Goal: Information Seeking & Learning: Learn about a topic

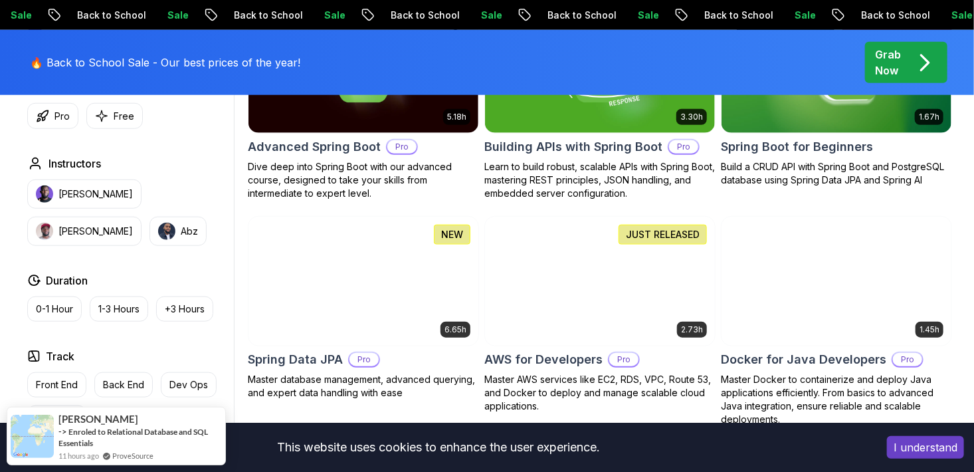
scroll to position [499, 0]
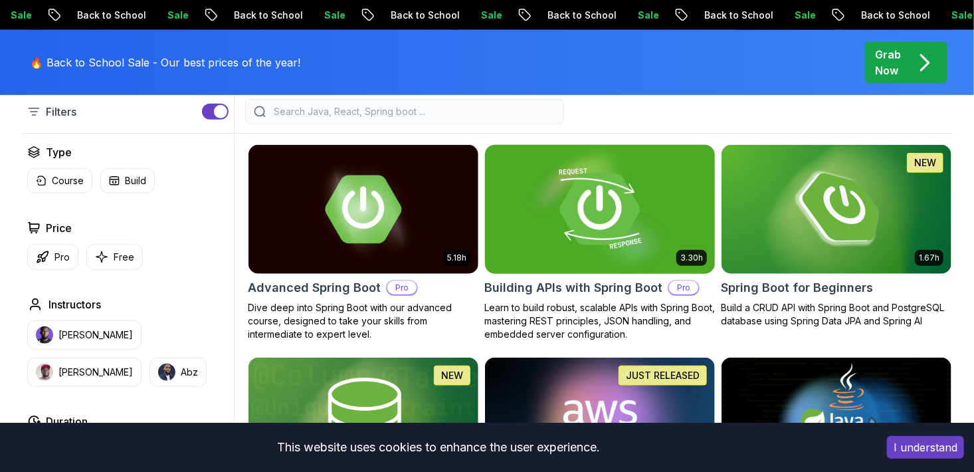
scroll to position [352, 0]
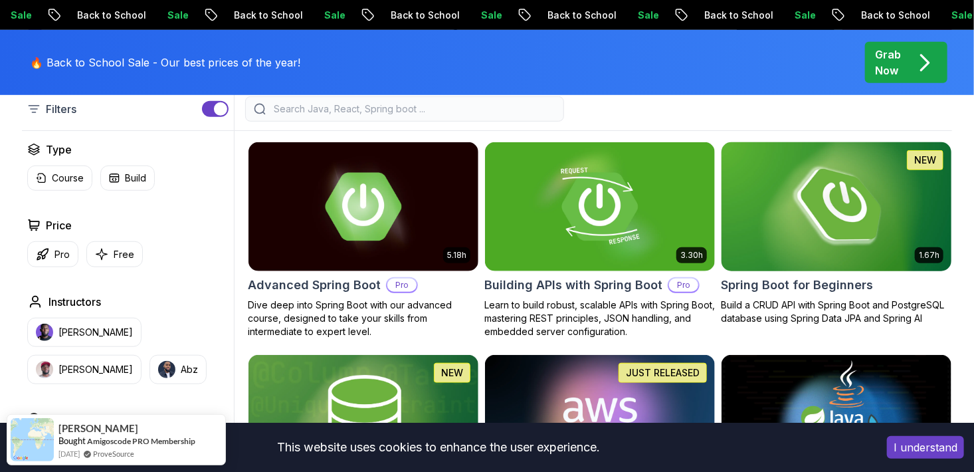
click at [842, 199] on img at bounding box center [835, 206] width 241 height 135
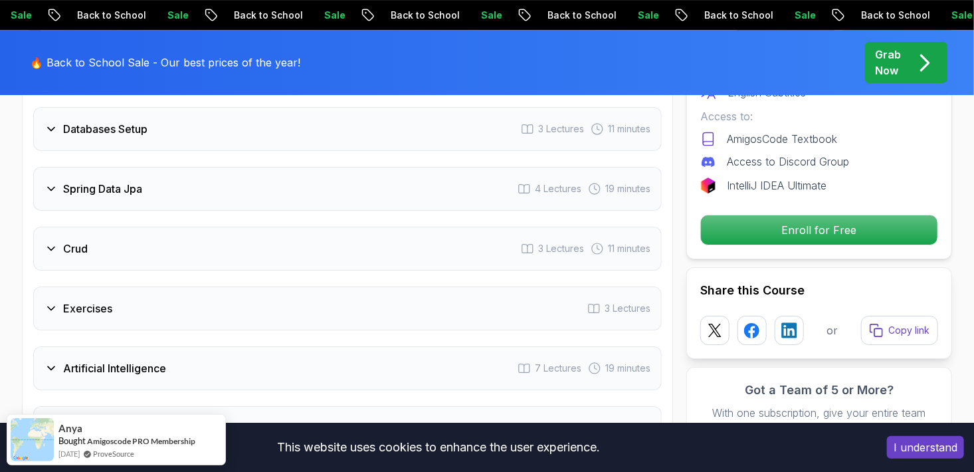
scroll to position [2141, 0]
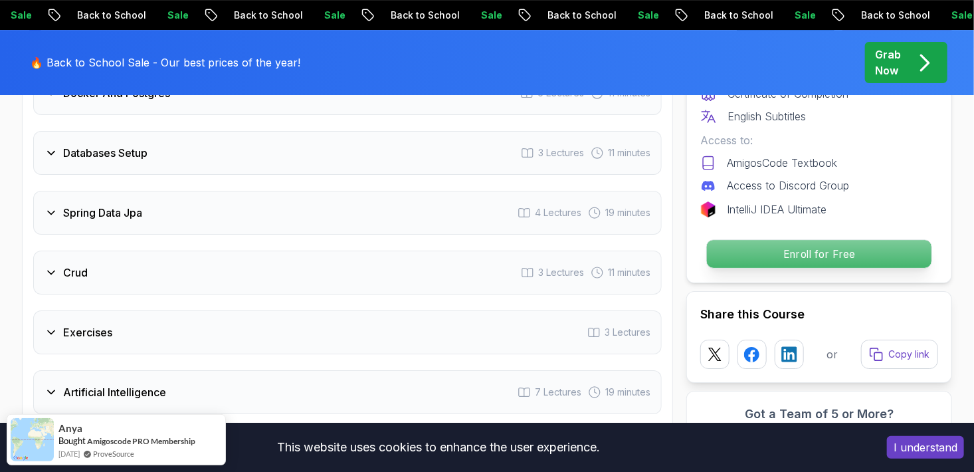
click at [787, 240] on p "Enroll for Free" at bounding box center [819, 254] width 224 height 28
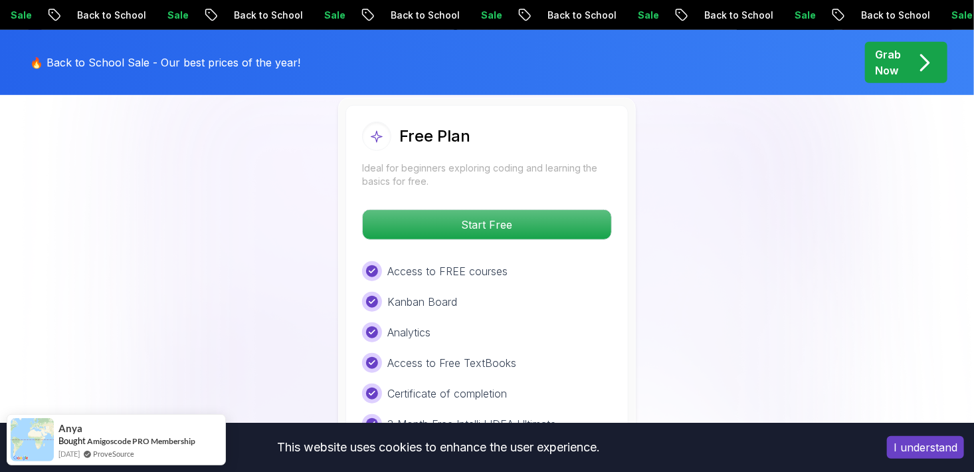
scroll to position [2816, 0]
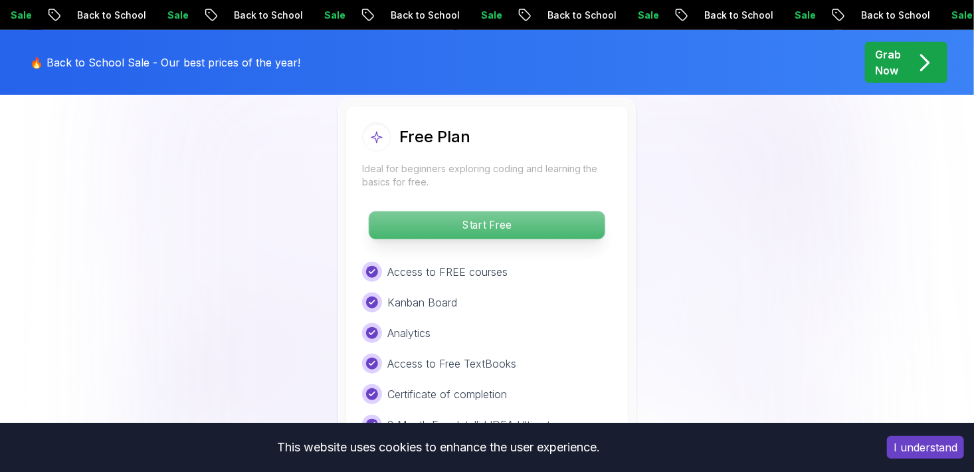
click at [509, 211] on p "Start Free" at bounding box center [487, 225] width 236 height 28
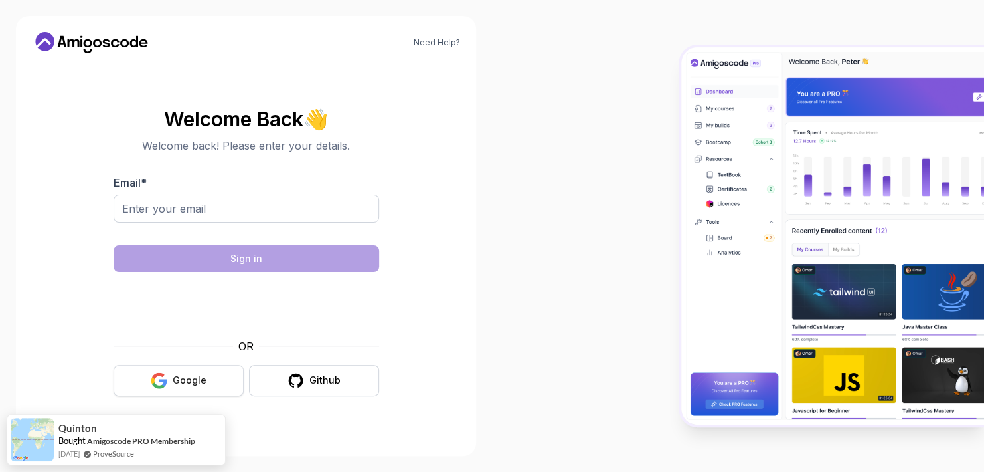
click at [200, 379] on div "Google" at bounding box center [190, 379] width 34 height 13
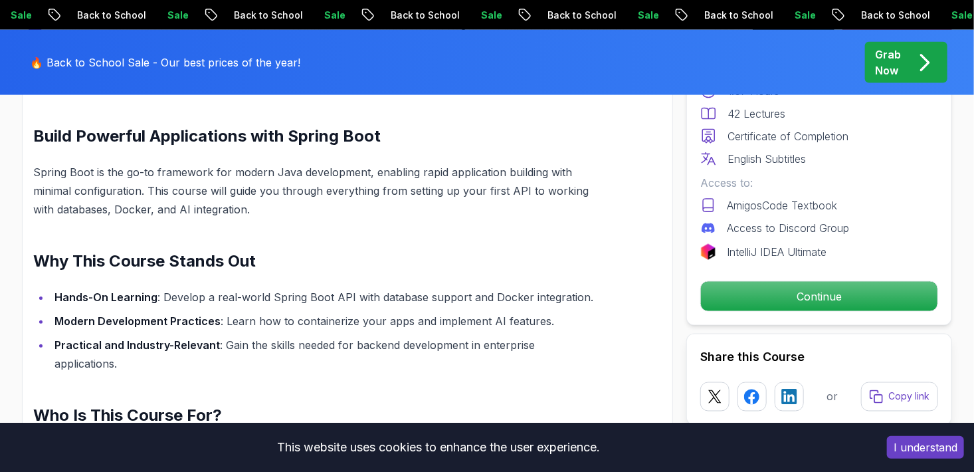
scroll to position [850, 0]
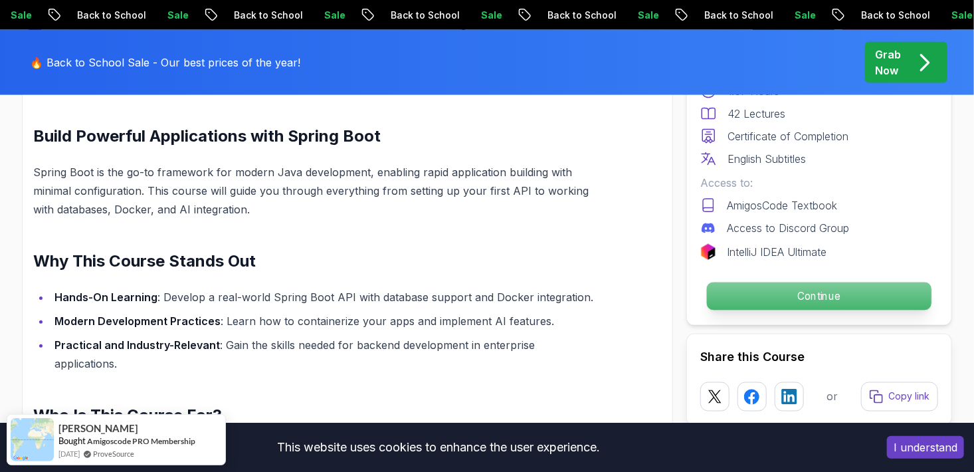
click at [822, 294] on p "Continue" at bounding box center [819, 296] width 224 height 28
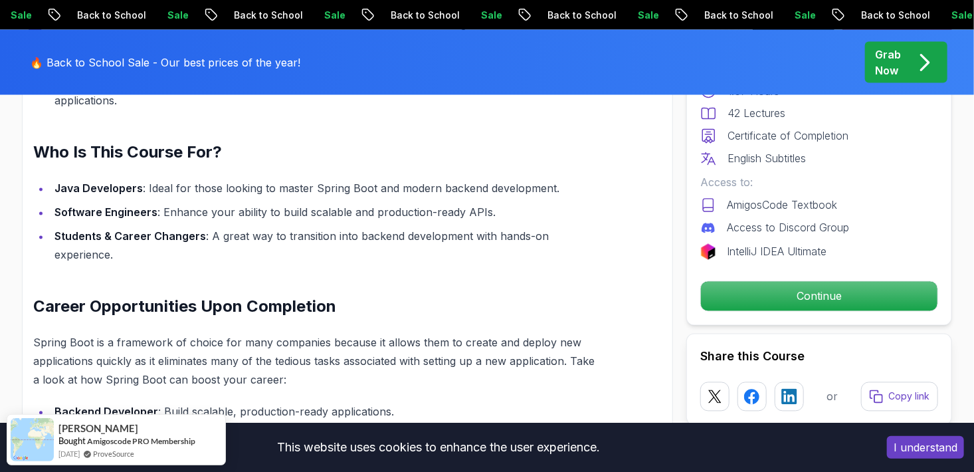
scroll to position [1114, 0]
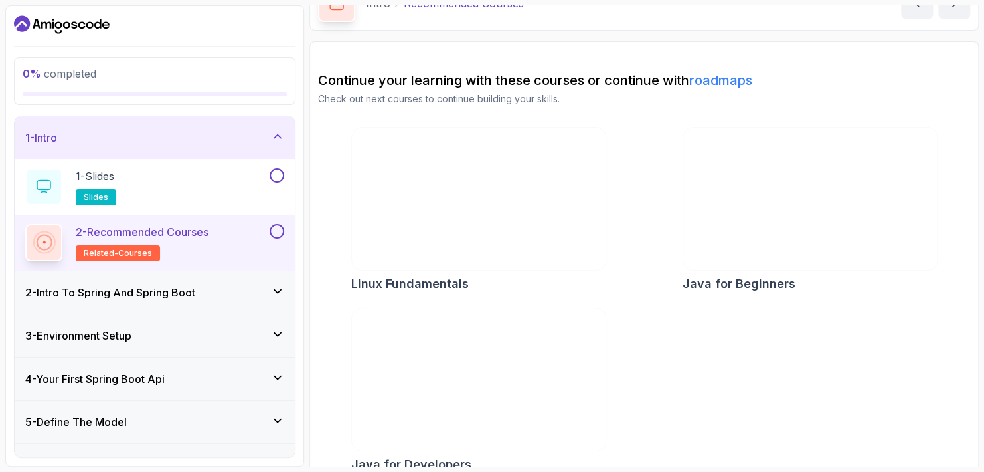
scroll to position [96, 0]
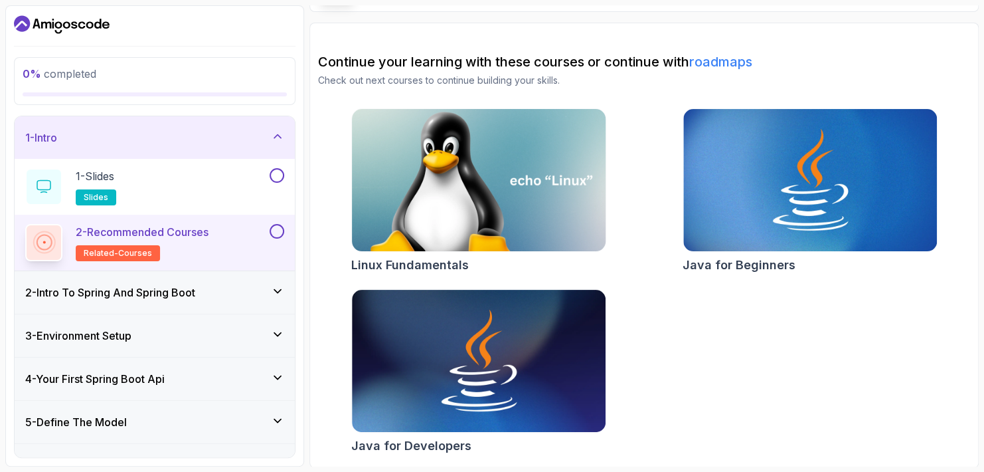
click at [427, 212] on img at bounding box center [478, 180] width 266 height 149
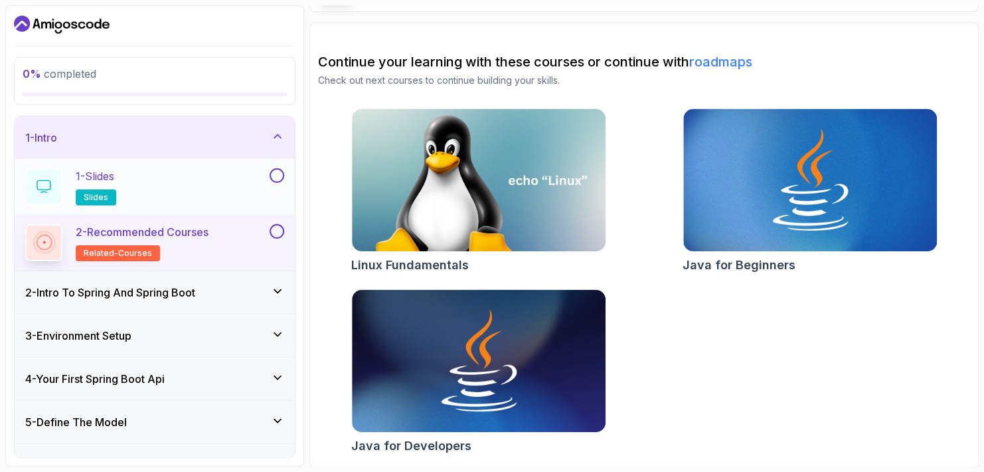
drag, startPoint x: 164, startPoint y: 175, endPoint x: 171, endPoint y: 183, distance: 9.9
click at [171, 182] on div "1 - Slides slides" at bounding box center [146, 186] width 242 height 37
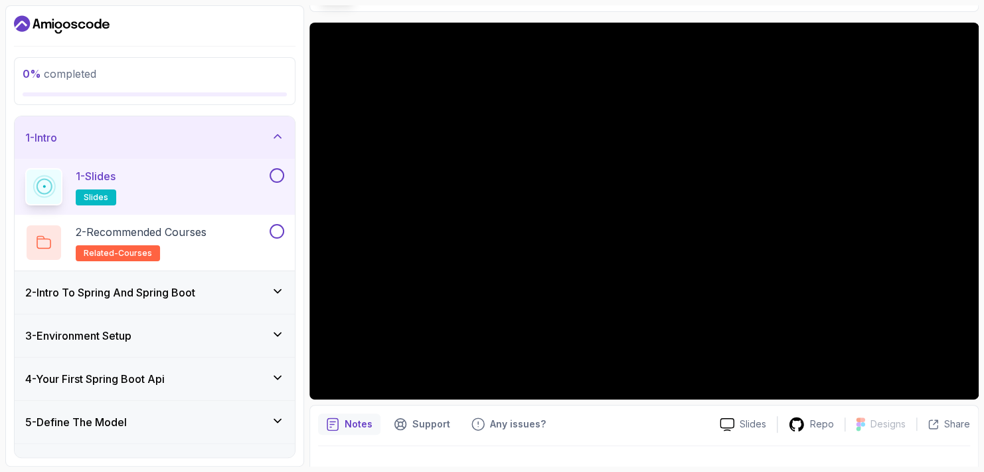
click at [209, 294] on div "2 - Intro To Spring And Spring Boot" at bounding box center [154, 292] width 259 height 16
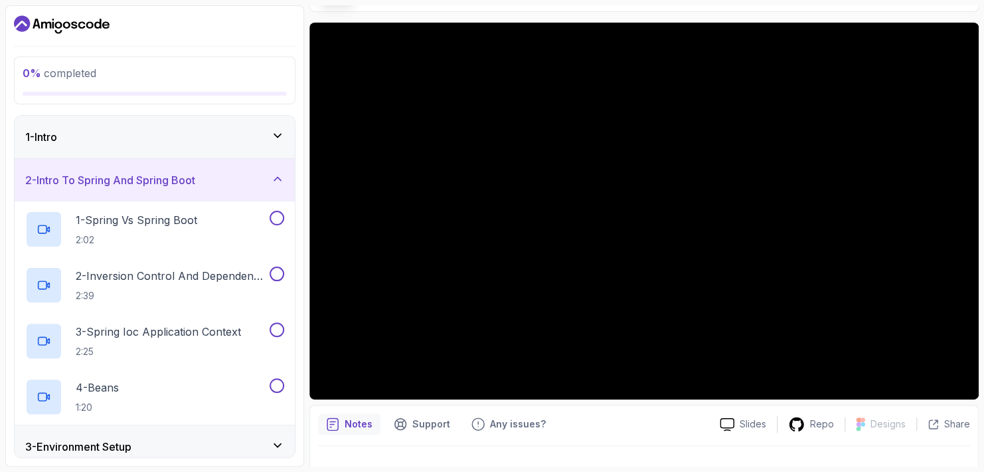
click at [185, 187] on div "2 - Intro To Spring And Spring Boot" at bounding box center [155, 180] width 280 height 43
